Goal: Task Accomplishment & Management: Contribute content

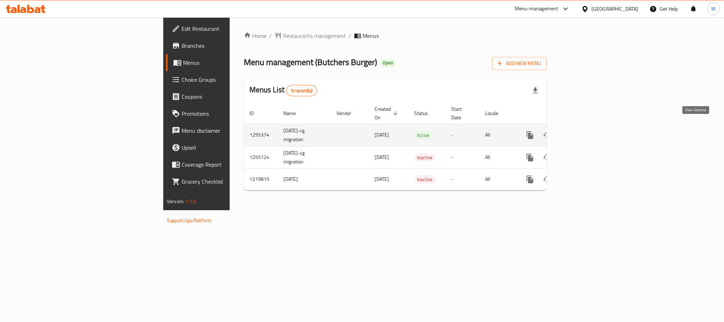
click at [590, 128] on link "enhanced table" at bounding box center [581, 135] width 17 height 17
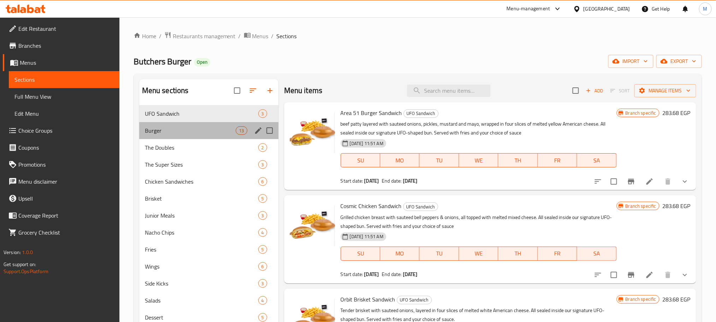
click at [152, 124] on div "Burger 13" at bounding box center [208, 130] width 139 height 17
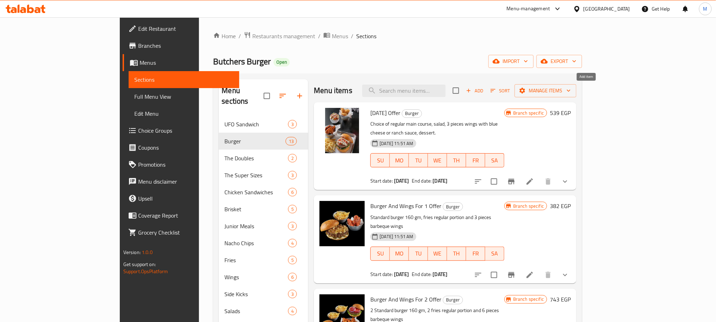
click at [484, 89] on span "Add" at bounding box center [474, 91] width 19 height 8
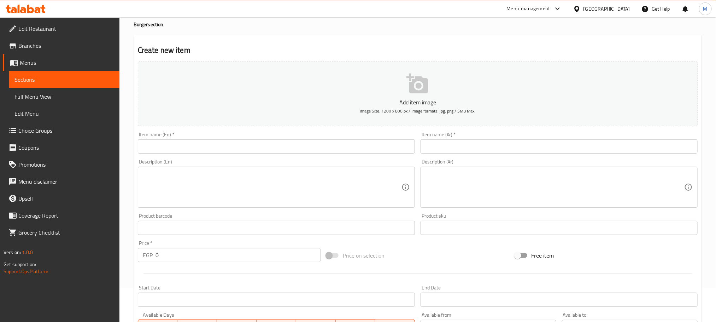
scroll to position [53, 0]
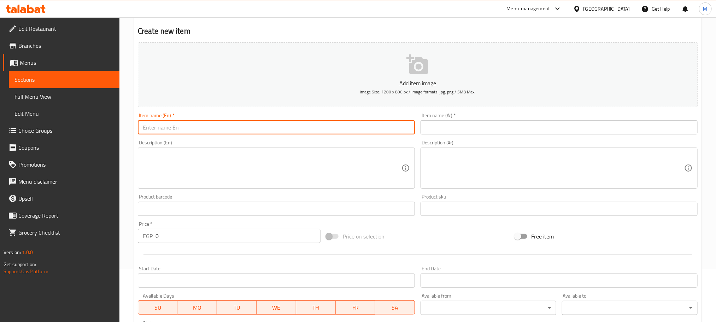
click at [237, 124] on input "text" at bounding box center [276, 127] width 277 height 14
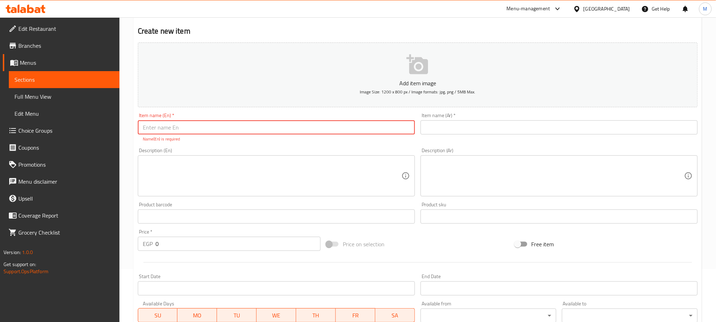
click at [284, 129] on input "text" at bounding box center [276, 127] width 277 height 14
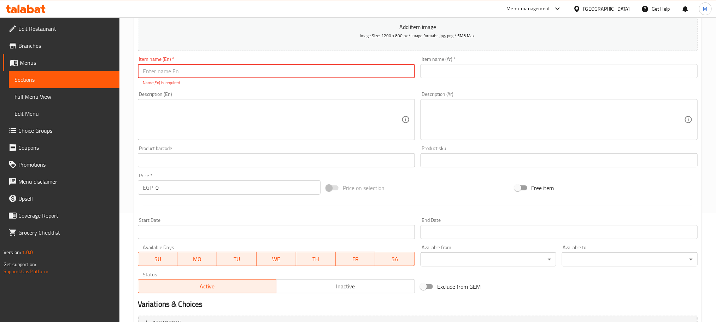
scroll to position [185, 0]
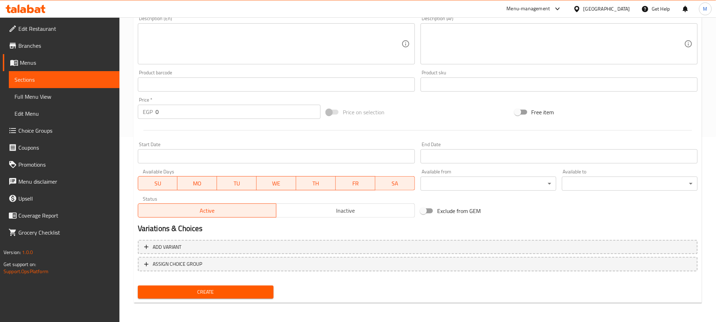
click at [323, 216] on button "Inactive" at bounding box center [345, 210] width 139 height 14
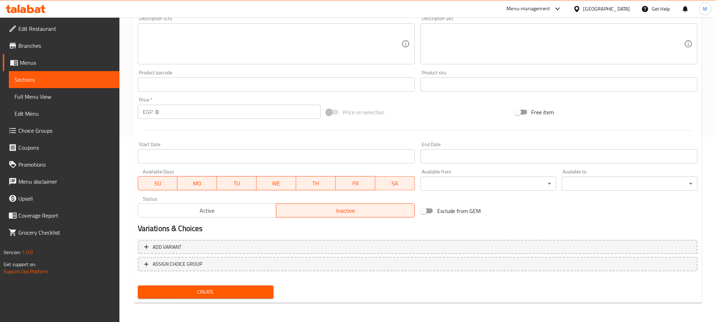
click at [305, 162] on input "Start Date" at bounding box center [276, 156] width 277 height 14
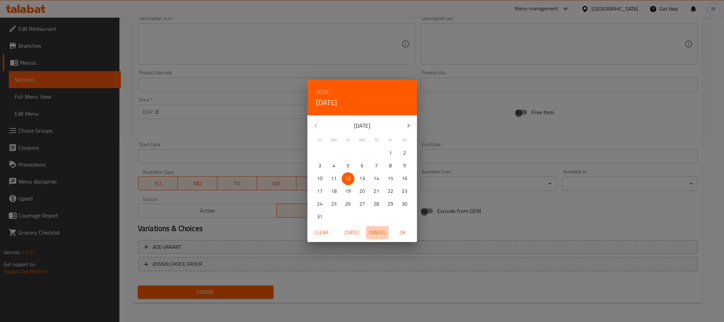
click at [384, 228] on span "Cancel" at bounding box center [377, 232] width 17 height 9
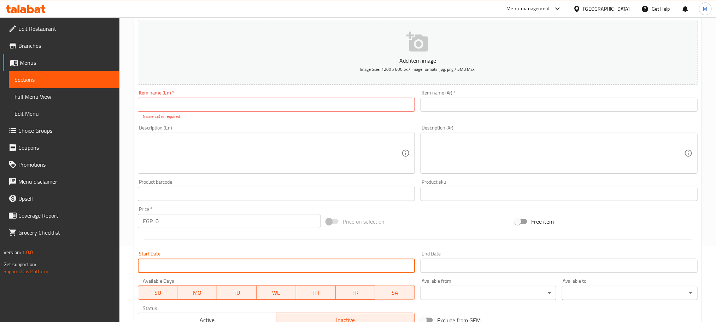
scroll to position [0, 0]
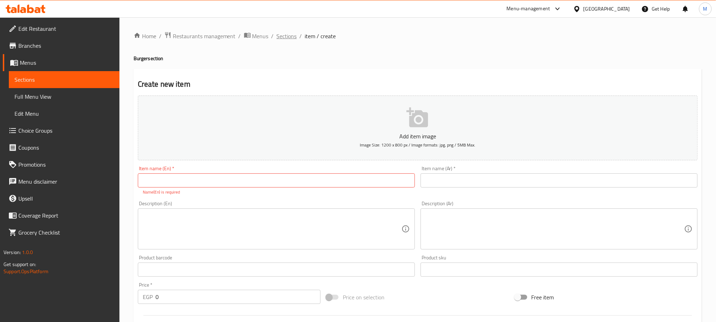
click at [288, 40] on span "Sections" at bounding box center [287, 36] width 20 height 8
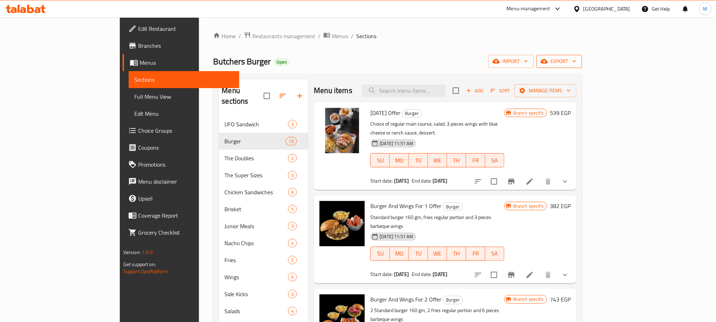
click at [582, 55] on button "export" at bounding box center [560, 61] width 46 height 13
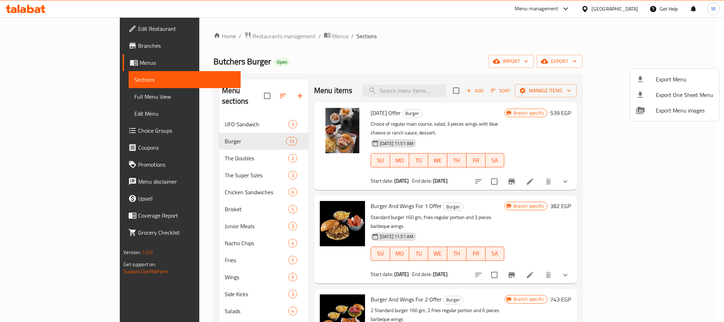
click at [640, 86] on li "Export Menu" at bounding box center [675, 79] width 89 height 16
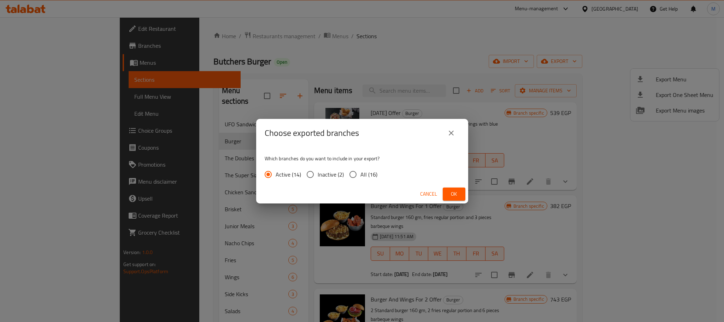
click at [370, 180] on label "All (16)" at bounding box center [362, 174] width 32 height 15
click at [361, 180] on input "All (16)" at bounding box center [353, 174] width 15 height 15
radio input "true"
click at [458, 189] on span "Ok" at bounding box center [454, 193] width 11 height 9
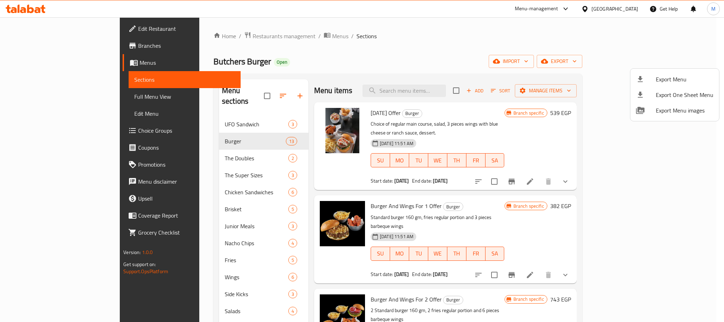
drag, startPoint x: 143, startPoint y: 123, endPoint x: 152, endPoint y: 130, distance: 11.3
click at [143, 123] on div at bounding box center [362, 161] width 724 height 322
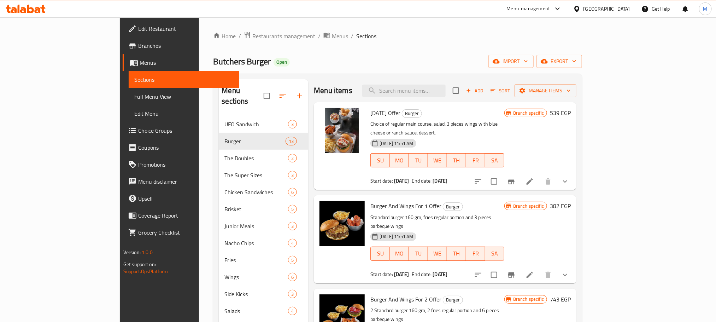
click at [224, 137] on span "Burger" at bounding box center [254, 141] width 61 height 8
click at [484, 92] on span "Add" at bounding box center [474, 91] width 19 height 8
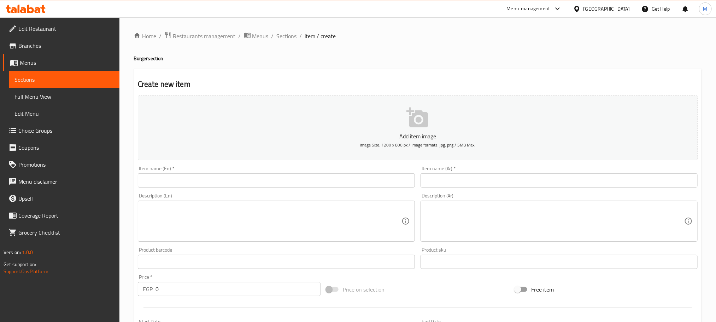
click at [338, 179] on input "text" at bounding box center [276, 180] width 277 height 14
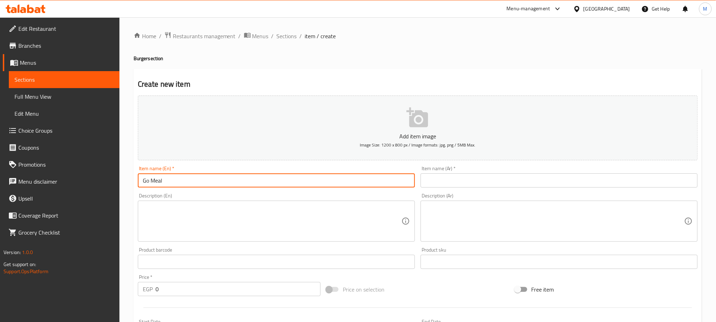
type input "Go Meal"
click at [456, 177] on input "text" at bounding box center [559, 180] width 277 height 14
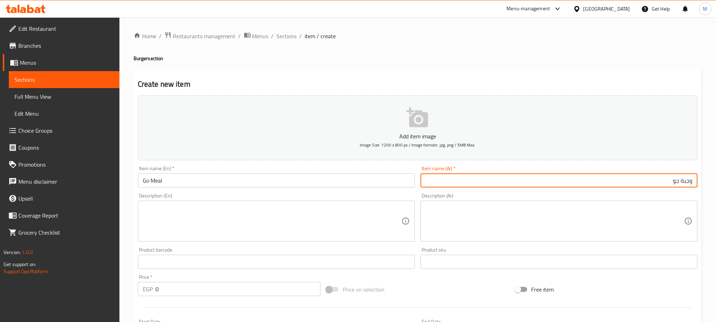
type input "وجبة جو"
click at [262, 180] on input "Go Meal" at bounding box center [276, 180] width 277 height 14
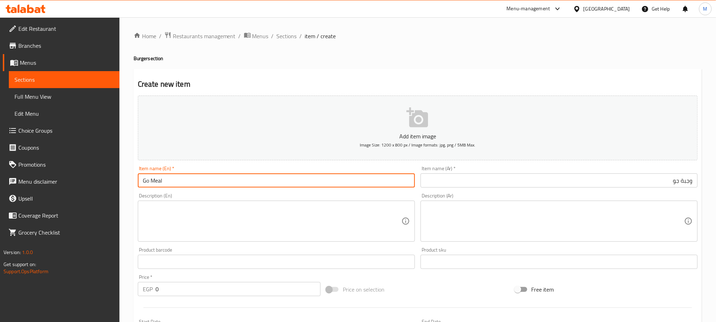
click at [262, 180] on input "Go Meal" at bounding box center [276, 180] width 277 height 14
type input "×"
type input "Burger Offer"
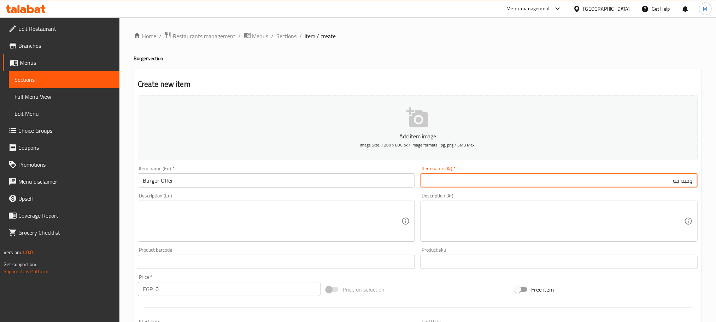
click at [505, 180] on input "وجبة جو" at bounding box center [559, 180] width 277 height 14
type input "u"
type input "عرض البرجر"
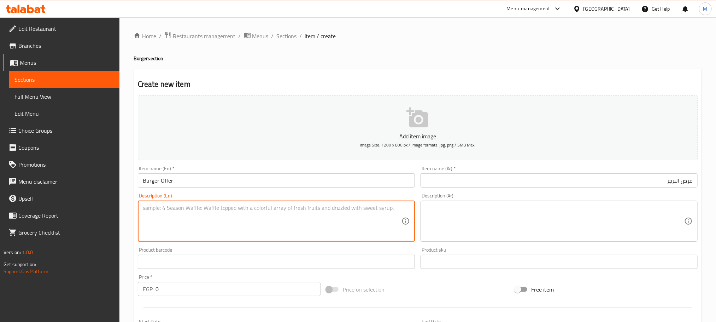
click at [325, 226] on textarea at bounding box center [272, 221] width 259 height 34
click at [275, 209] on textarea "To enrich screen reader interactions, please activate Accessibility in Grammarl…" at bounding box center [272, 221] width 259 height 34
paste textarea "Choose one sandwich from: [PERSON_NAME] Original, [PERSON_NAME] Cheese, or [PER…"
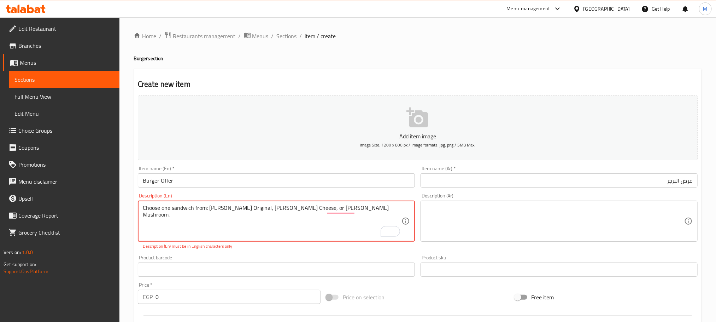
paste textarea "3 pcs Wings"
click at [357, 206] on textarea "Choose one sandwich from: [PERSON_NAME] Original, [PERSON_NAME] Cheese, or Butc…" at bounding box center [272, 221] width 259 height 34
type textarea "Choose one sandwich from: [PERSON_NAME] Original, [PERSON_NAME] Cheese, or Butc…"
click at [481, 213] on textarea at bounding box center [555, 221] width 259 height 34
click at [372, 211] on textarea "Choose one sandwich from: [PERSON_NAME] Original, [PERSON_NAME] Cheese, or Butc…" at bounding box center [272, 221] width 259 height 34
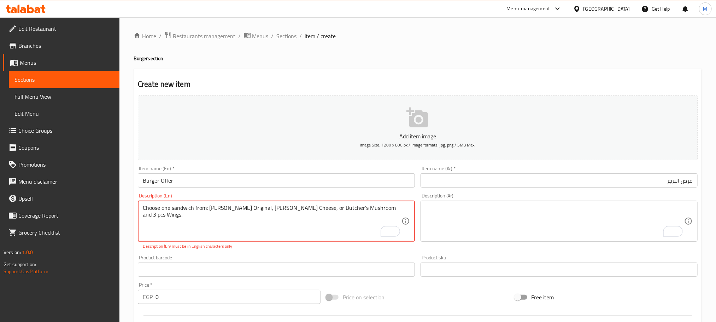
click at [372, 211] on textarea "Choose one sandwich from: [PERSON_NAME] Original, [PERSON_NAME] Cheese, or Butc…" at bounding box center [272, 221] width 259 height 34
click at [547, 215] on textarea "To enrich screen reader interactions, please activate Accessibility in Grammarl…" at bounding box center [555, 221] width 259 height 34
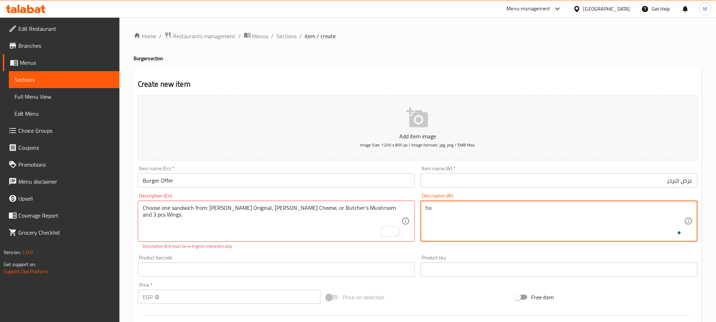
type textarea "h"
type textarea "[PERSON_NAME] واحد من : بوتشرز اوريجينال,بوتشرز تشيز ,بوتشرز مشروم مع 3 قطع اجن…"
click at [479, 252] on div "Product sku Product sku" at bounding box center [559, 265] width 283 height 27
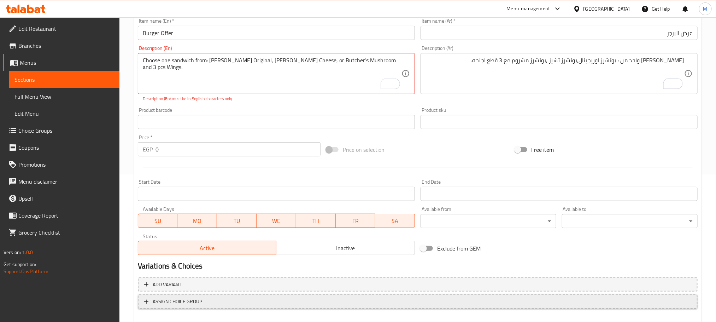
scroll to position [185, 0]
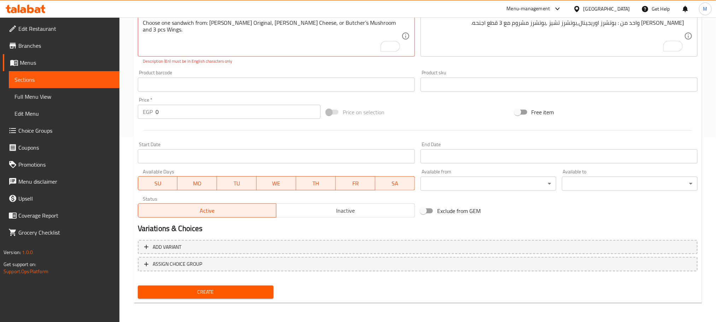
click at [380, 210] on span "Inactive" at bounding box center [345, 210] width 133 height 10
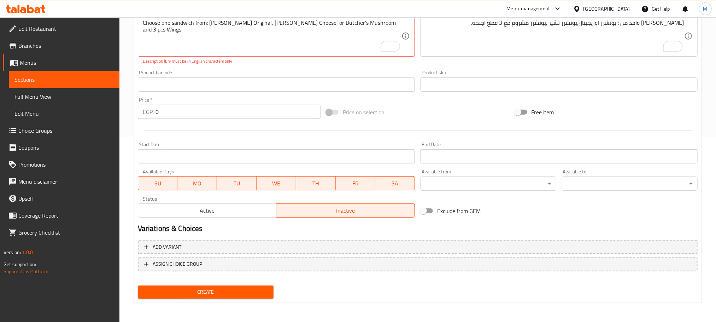
drag, startPoint x: 182, startPoint y: 117, endPoint x: 132, endPoint y: 107, distance: 51.4
click at [132, 107] on div "Home / Restaurants management / Menus / Sections / item / create Burger section…" at bounding box center [417, 77] width 597 height 490
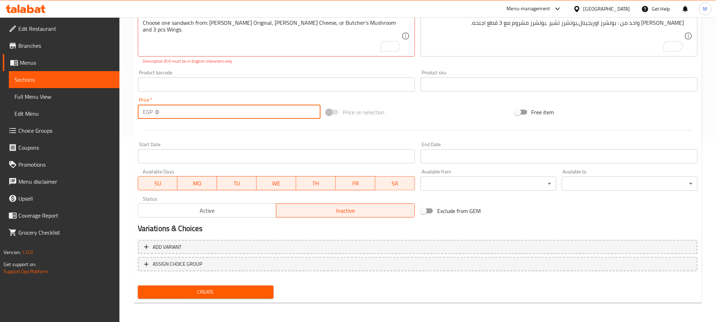
paste input "465"
type input "465"
click at [203, 127] on div at bounding box center [418, 130] width 566 height 17
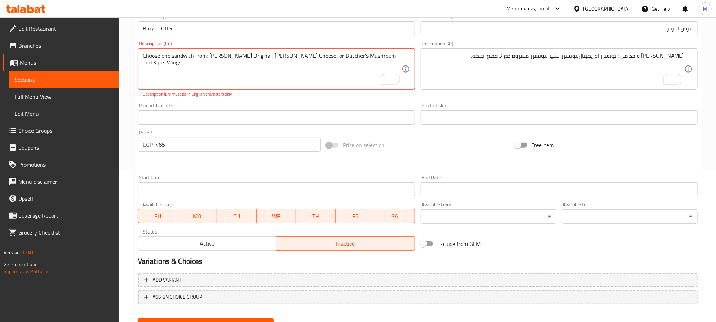
scroll to position [132, 0]
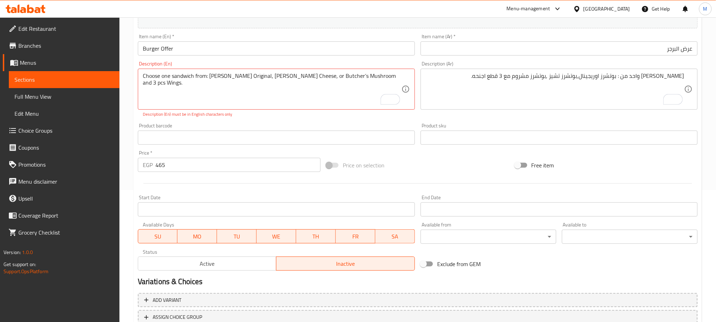
click at [287, 127] on div "Product barcode Product barcode" at bounding box center [276, 134] width 277 height 22
click at [294, 78] on textarea "Choose one sandwich from: [PERSON_NAME] Original, [PERSON_NAME] Cheese, or Butc…" at bounding box center [272, 89] width 259 height 34
click at [252, 71] on div "Choose one sandwich from: [PERSON_NAME] Original, [PERSON_NAME] Cheese, or Butc…" at bounding box center [276, 89] width 277 height 41
click at [253, 78] on textarea "Choose one sandwich from: [PERSON_NAME] Original, [PERSON_NAME] Cheese, or Butc…" at bounding box center [272, 89] width 259 height 34
click at [402, 78] on div "Choose one sandwich from: [PERSON_NAME] Original, [PERSON_NAME] Cheese, or Butc…" at bounding box center [276, 89] width 277 height 41
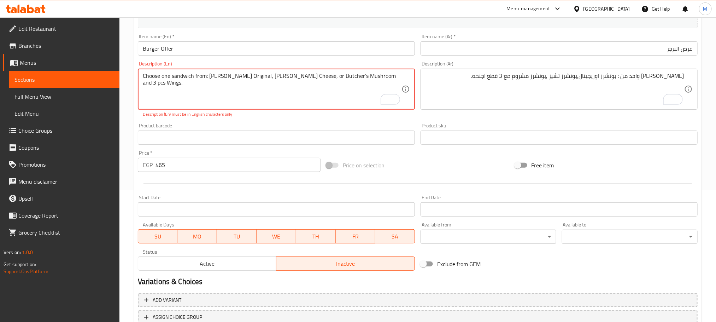
click at [401, 73] on textarea "Choose one sandwich from: [PERSON_NAME] Original, [PERSON_NAME] Cheese, or Butc…" at bounding box center [272, 89] width 259 height 34
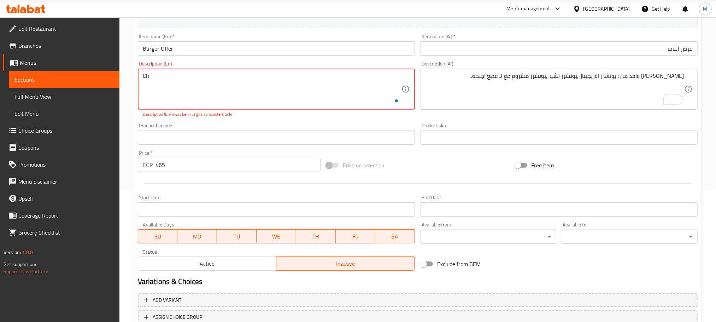
type textarea "C"
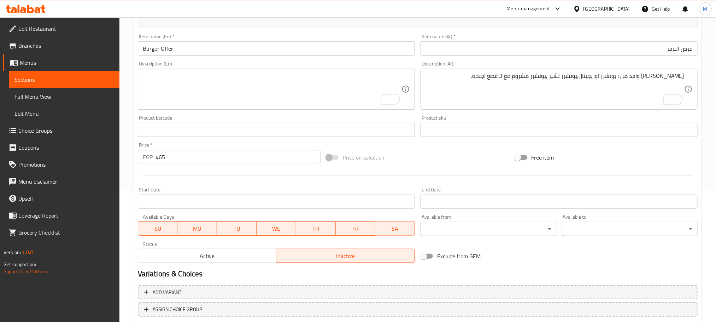
click at [261, 92] on textarea "To enrich screen reader interactions, please activate Accessibility in Grammarl…" at bounding box center [272, 89] width 259 height 34
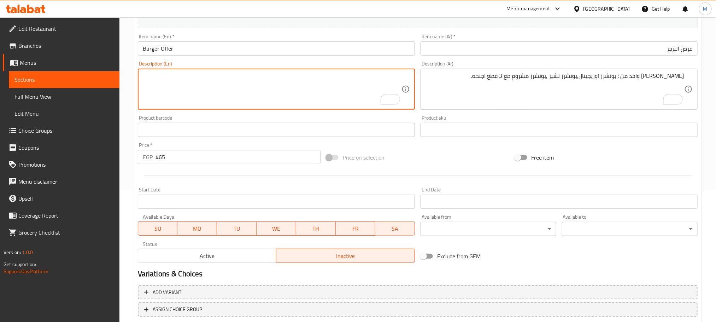
paste textarea "Choose one sandwich from: [PERSON_NAME] Original, [PERSON_NAME] Cheese, or Butc…"
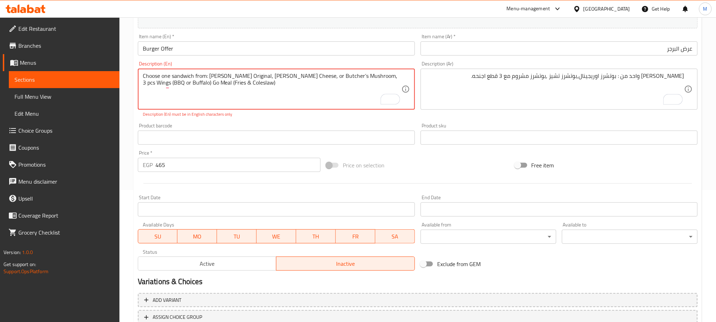
click at [356, 76] on textarea "Choose one sandwich from: [PERSON_NAME] Original, [PERSON_NAME] Cheese, or Butc…" at bounding box center [272, 89] width 259 height 34
click at [311, 120] on div "Description (En) Choose one sandwich from: Butcher’s Original, [PERSON_NAME] Ch…" at bounding box center [276, 89] width 283 height 62
type textarea "Choose one sandwich from: [PERSON_NAME] Original, [PERSON_NAME] Cheese, or Butc…"
paste textarea "Choose one sandwich from: [PERSON_NAME] Original, [PERSON_NAME] Cheese, or Butc…"
type textarea "Choose one sandwich from: [PERSON_NAME] Original, [PERSON_NAME] Cheese, or Butc…"
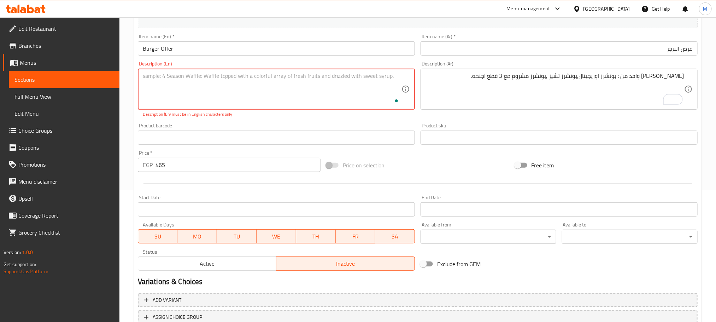
click at [310, 121] on div "Product barcode Product barcode" at bounding box center [276, 133] width 283 height 27
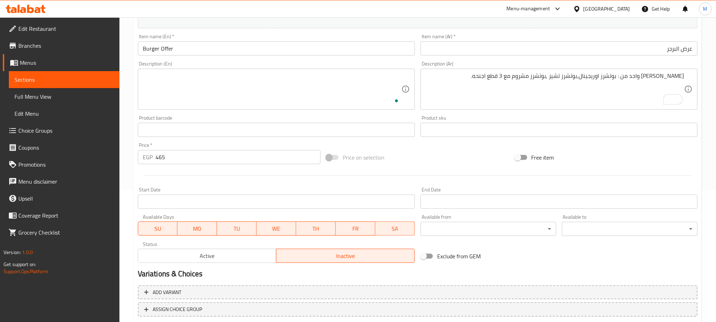
click at [313, 90] on textarea "To enrich screen reader interactions, please activate Accessibility in Grammarl…" at bounding box center [272, 89] width 259 height 34
paste textarea "Choose one sandwich from: [PERSON_NAME] Original, [PERSON_NAME] Cheese, or Butc…"
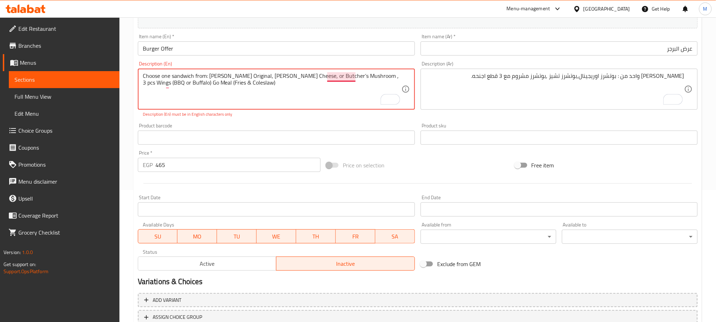
click at [355, 79] on textarea "Choose one sandwich from: [PERSON_NAME] Original, [PERSON_NAME] Cheese, or Butc…" at bounding box center [272, 89] width 259 height 34
click at [335, 122] on div "Product barcode Product barcode" at bounding box center [276, 133] width 283 height 27
click at [327, 122] on div "Product barcode Product barcode" at bounding box center [276, 133] width 283 height 27
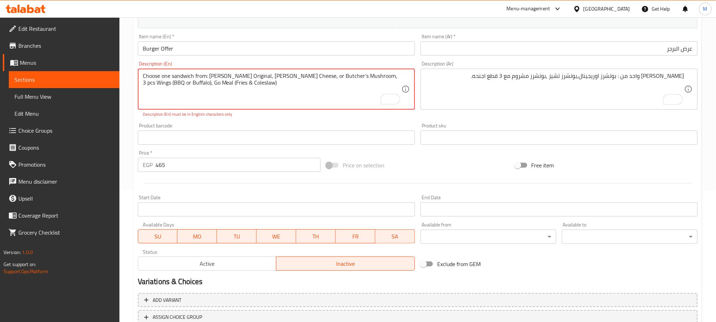
click at [243, 125] on div "Product barcode Product barcode" at bounding box center [276, 134] width 277 height 22
click at [240, 115] on p "Description (En) must be in English characters only" at bounding box center [276, 114] width 267 height 6
click at [285, 78] on textarea "Choose one sandwich from: [PERSON_NAME] Original, [PERSON_NAME] Cheese, or Butc…" at bounding box center [272, 89] width 259 height 34
click at [296, 76] on textarea "Choose one sandwich from: [PERSON_NAME] Original, [PERSON_NAME] Cheese, or Butc…" at bounding box center [272, 89] width 259 height 34
click at [288, 120] on div "Add item image Image Size: 1200 x 800 px / Image formats: jpg, png / 5MB Max. I…" at bounding box center [418, 117] width 566 height 312
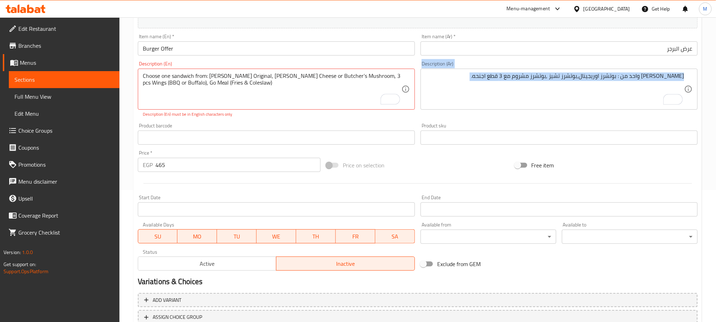
click at [288, 120] on div "Product barcode Product barcode" at bounding box center [276, 133] width 283 height 27
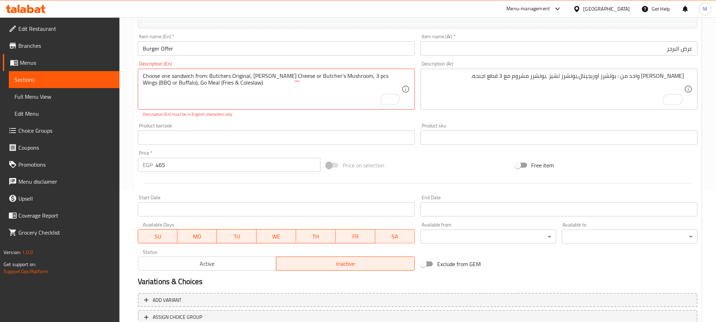
click at [274, 115] on p "Description (En) must be in English characters only" at bounding box center [276, 114] width 267 height 6
type textarea "Choose one sandwich from: [PERSON_NAME] Original, [PERSON_NAME] Cheese, or Butc…"
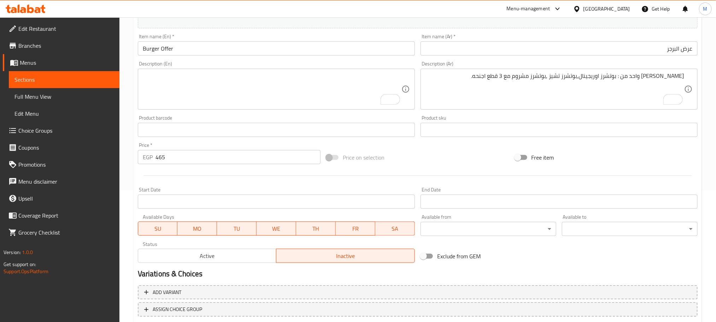
click at [235, 65] on div "Description (En) Description (En)" at bounding box center [276, 85] width 277 height 48
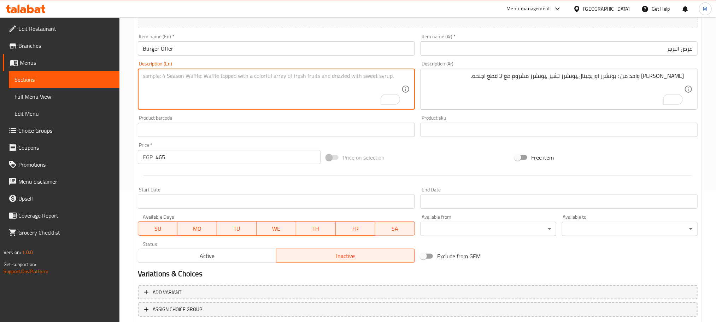
click at [234, 74] on textarea "To enrich screen reader interactions, please activate Accessibility in Grammarl…" at bounding box center [272, 89] width 259 height 34
type textarea "}"
click at [290, 87] on textarea "Choose one sandwich from:" at bounding box center [272, 89] width 259 height 34
paste textarea "[PERSON_NAME] Original, [PERSON_NAME] Cheese, or [PERSON_NAME] Mushroom , 3 pcs…"
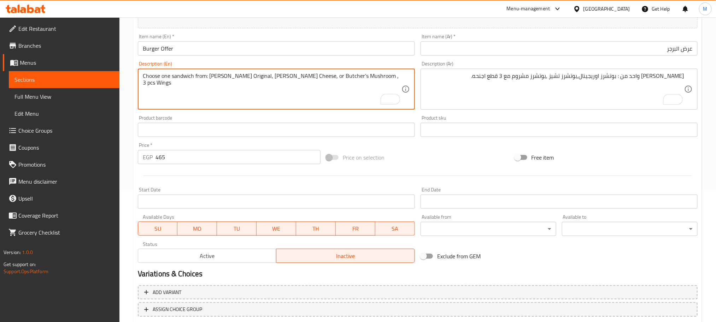
click at [306, 113] on div "Add item image Image Size: 1200 x 800 px / Image formats: jpg, png / 5MB Max. I…" at bounding box center [418, 113] width 566 height 305
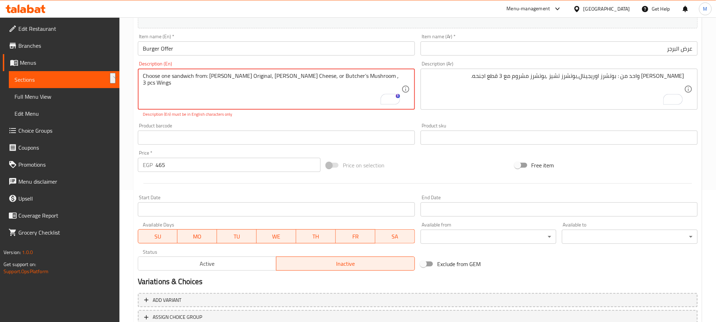
drag, startPoint x: 389, startPoint y: 76, endPoint x: 209, endPoint y: 77, distance: 180.3
click at [209, 77] on textarea "Choose one sandwich from: [PERSON_NAME] Original, [PERSON_NAME] Cheese, or Butc…" at bounding box center [272, 89] width 259 height 34
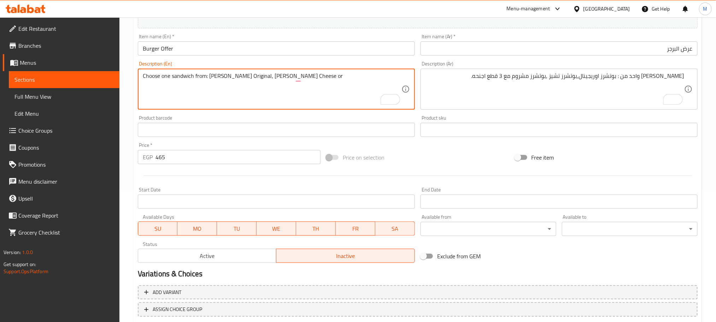
paste textarea "[PERSON_NAME] Mushroom"
click at [339, 92] on textarea "Choose one sandwich from: [PERSON_NAME] Original, [PERSON_NAME] Cheese or Butch…" at bounding box center [272, 89] width 259 height 34
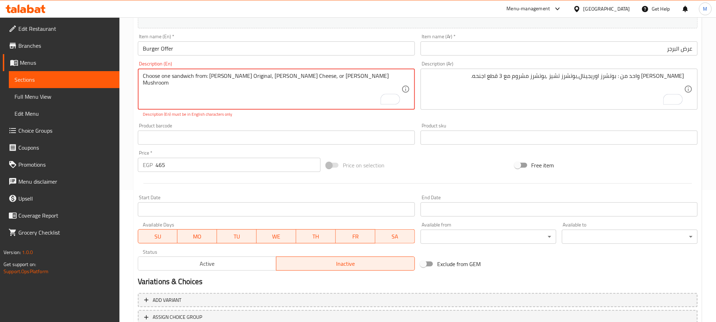
click at [365, 75] on textarea "Choose one sandwich from: [PERSON_NAME] Original, [PERSON_NAME] Cheese, or [PER…" at bounding box center [272, 89] width 259 height 34
click at [324, 116] on p "Description (En) must be in English characters only" at bounding box center [276, 114] width 267 height 6
drag, startPoint x: 358, startPoint y: 77, endPoint x: 323, endPoint y: 75, distance: 35.1
click at [305, 120] on div "Product barcode Product barcode" at bounding box center [276, 133] width 283 height 27
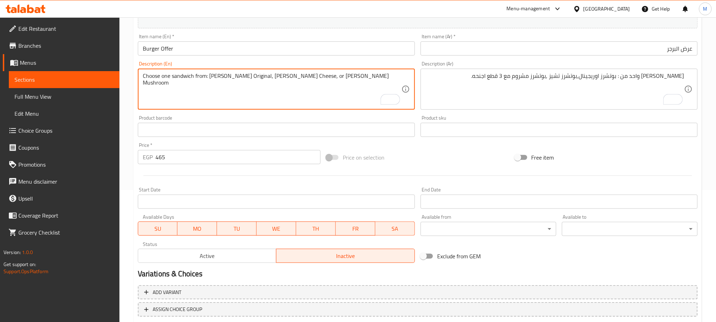
click at [480, 176] on div at bounding box center [418, 175] width 566 height 17
click at [362, 112] on div "Product barcode Product barcode" at bounding box center [276, 125] width 283 height 27
click at [394, 75] on textarea "Choose one sandwich from: [PERSON_NAME] Original, [PERSON_NAME] Cheese, or [PER…" at bounding box center [272, 89] width 259 height 34
click at [398, 74] on textarea "Choose one sandwich from: [PERSON_NAME] Original, [PERSON_NAME] Cheese, or [PER…" at bounding box center [272, 89] width 259 height 34
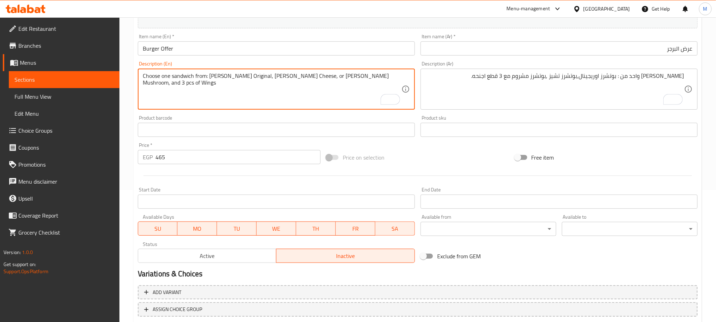
drag, startPoint x: 401, startPoint y: 73, endPoint x: 385, endPoint y: 74, distance: 15.9
click at [385, 74] on textarea "Choose one sandwich from: [PERSON_NAME] Original, [PERSON_NAME] Cheese, or [PER…" at bounding box center [272, 89] width 259 height 34
click at [395, 76] on textarea "Choose one sandwich from: [PERSON_NAME] Original, [PERSON_NAME] Cheese, or [PER…" at bounding box center [272, 89] width 259 height 34
click at [389, 78] on textarea "Choose one sandwich from: [PERSON_NAME] Original, [PERSON_NAME] Cheese, or [PER…" at bounding box center [272, 89] width 259 height 34
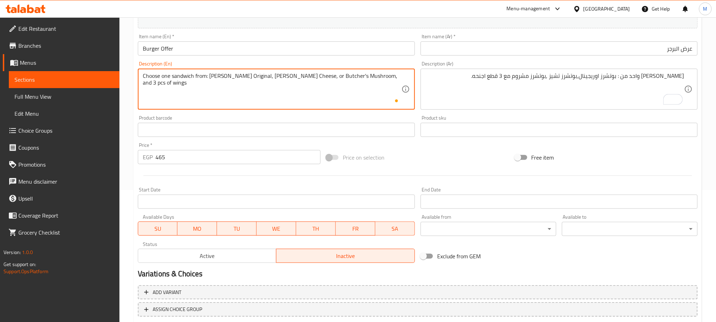
type textarea "Choose one sandwich from: [PERSON_NAME] Original, [PERSON_NAME] Cheese, or Butc…"
click at [395, 119] on div "Product barcode Product barcode" at bounding box center [276, 126] width 277 height 22
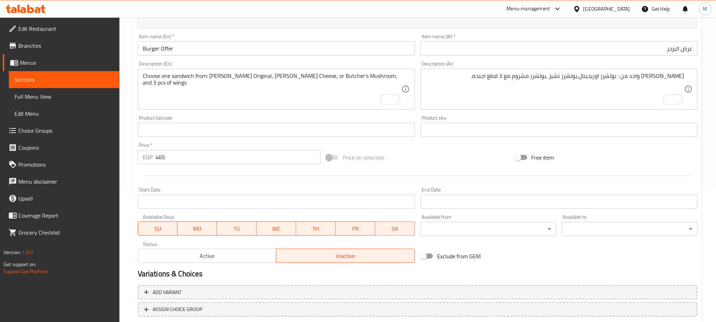
scroll to position [177, 0]
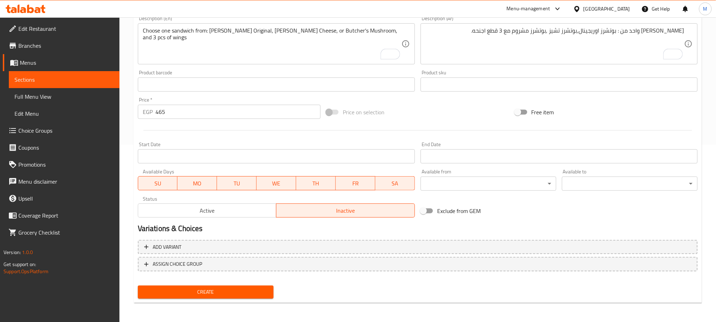
click at [451, 129] on div at bounding box center [418, 130] width 566 height 17
click at [253, 288] on span "Create" at bounding box center [205, 291] width 124 height 9
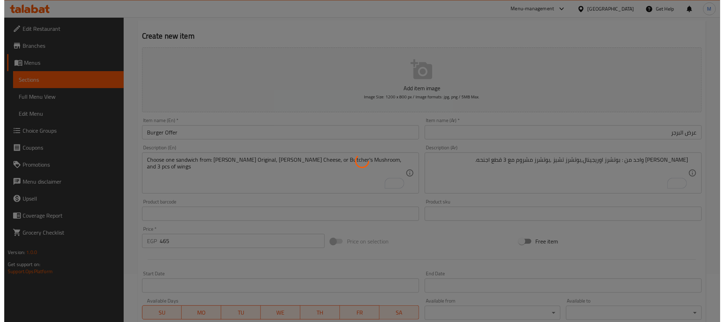
scroll to position [0, 0]
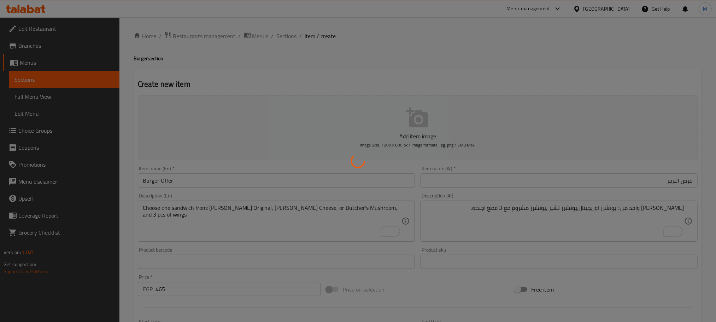
type input "0"
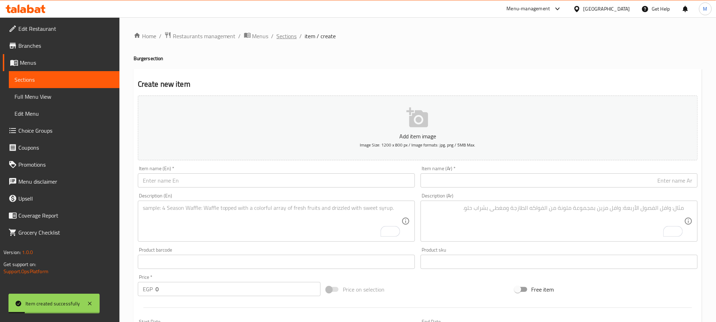
click at [291, 34] on span "Sections" at bounding box center [287, 36] width 20 height 8
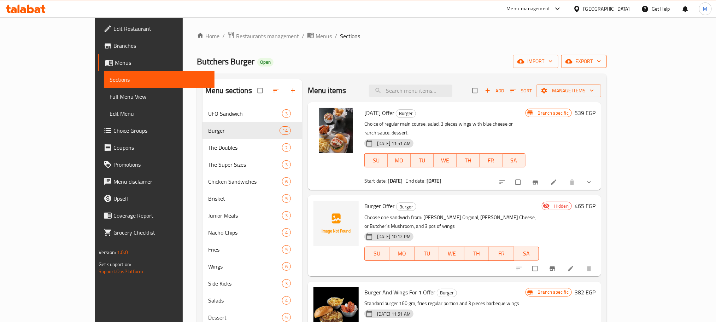
click at [601, 63] on span "export" at bounding box center [584, 61] width 34 height 9
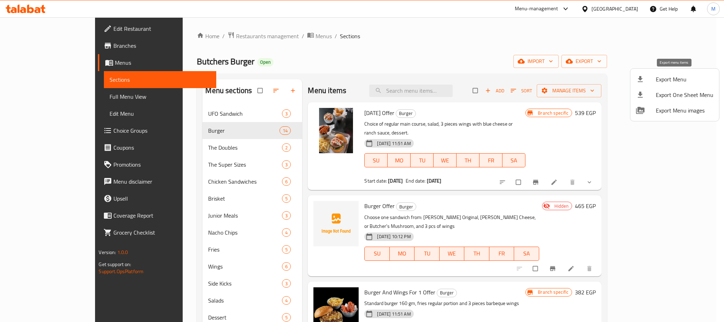
click at [655, 78] on div at bounding box center [646, 79] width 20 height 8
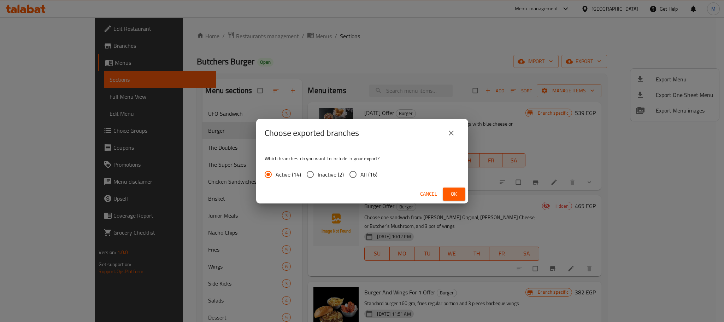
click at [359, 174] on input "All (16)" at bounding box center [353, 174] width 15 height 15
radio input "true"
click at [459, 198] on span "Ok" at bounding box center [454, 193] width 11 height 9
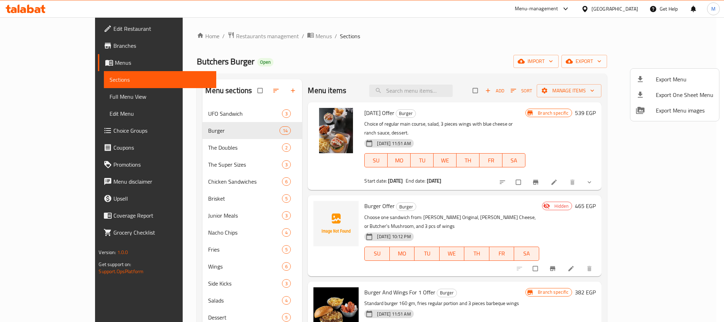
click at [517, 53] on div at bounding box center [362, 161] width 724 height 322
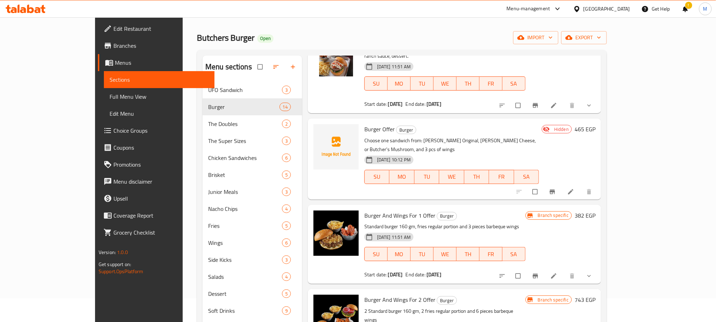
scroll to position [53, 0]
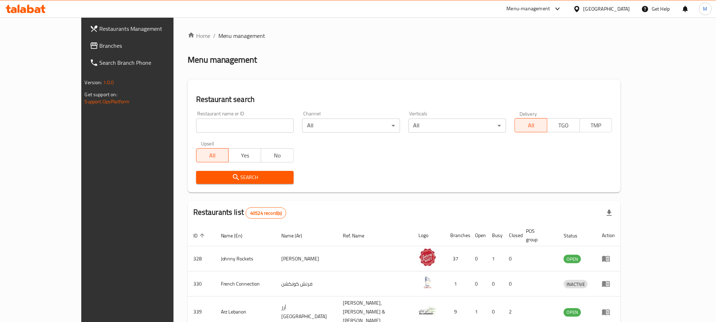
drag, startPoint x: 408, startPoint y: 0, endPoint x: 587, endPoint y: 10, distance: 178.7
click at [587, 10] on div "United Arab Emirates" at bounding box center [607, 9] width 47 height 8
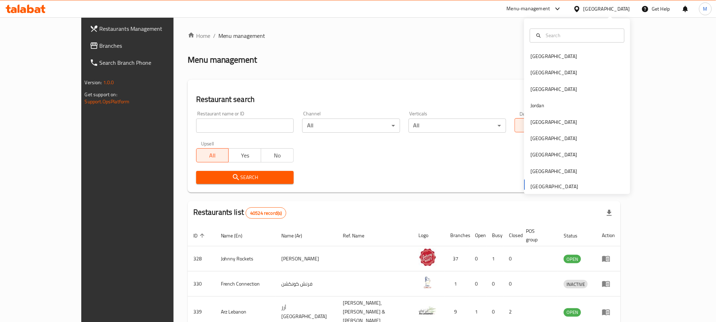
click at [588, 6] on div "United Arab Emirates" at bounding box center [607, 9] width 47 height 8
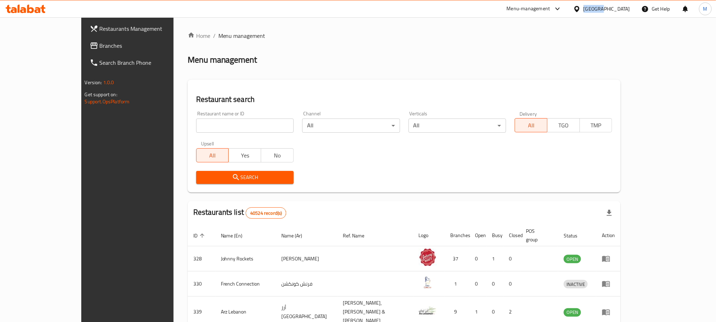
click at [588, 6] on div "United Arab Emirates" at bounding box center [607, 9] width 47 height 8
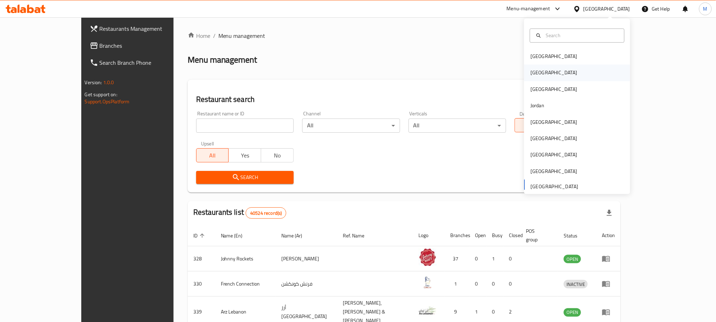
click at [541, 69] on div "[GEOGRAPHIC_DATA]" at bounding box center [577, 73] width 106 height 16
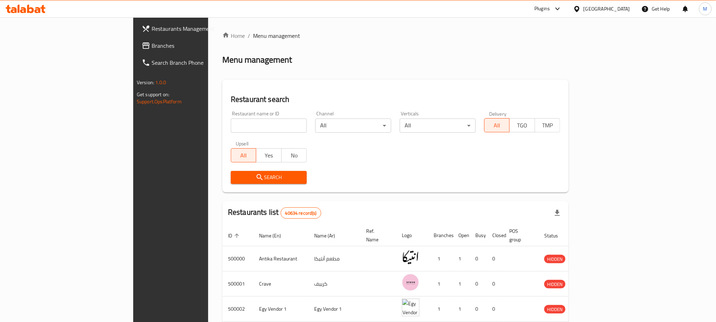
drag, startPoint x: 345, startPoint y: 0, endPoint x: 586, endPoint y: 12, distance: 242.0
click at [562, 12] on div at bounding box center [556, 9] width 12 height 8
click at [571, 45] on div "Agent Campaigns Center" at bounding box center [543, 48] width 106 height 16
